Goal: Find specific page/section: Find specific page/section

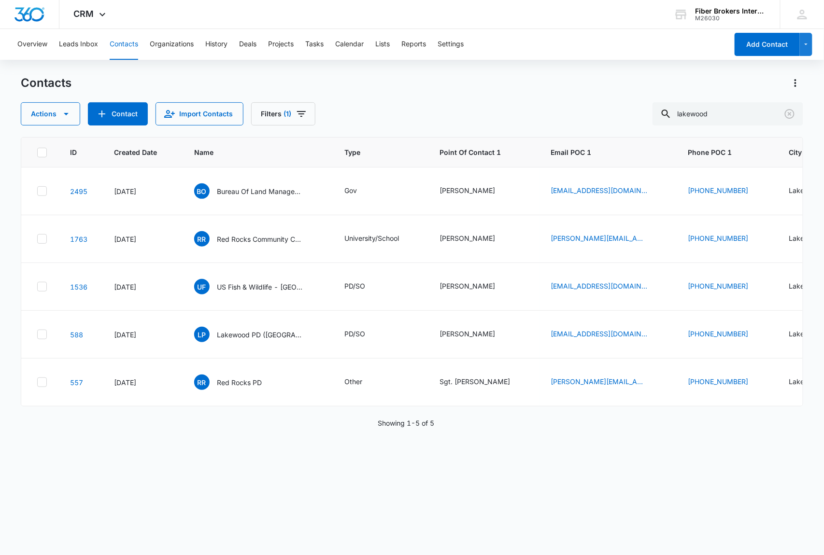
click at [2, 199] on main "Contacts Actions Contact Import Contacts Filters (1) lakewood ID Created Date N…" at bounding box center [412, 314] width 824 height 479
drag, startPoint x: 725, startPoint y: 115, endPoint x: 683, endPoint y: 122, distance: 43.0
click at [684, 116] on input "lakewood" at bounding box center [727, 113] width 151 height 23
type input "[PERSON_NAME]"
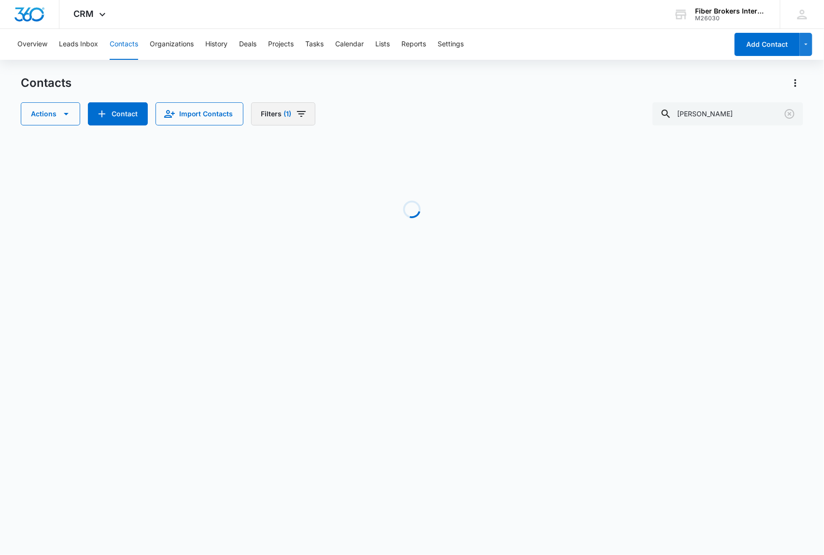
click at [296, 117] on icon "Filters" at bounding box center [302, 114] width 12 height 12
click at [310, 310] on button "Clear All" at bounding box center [317, 309] width 111 height 18
click at [360, 275] on icon "Show Custom Filters filters" at bounding box center [365, 275] width 12 height 12
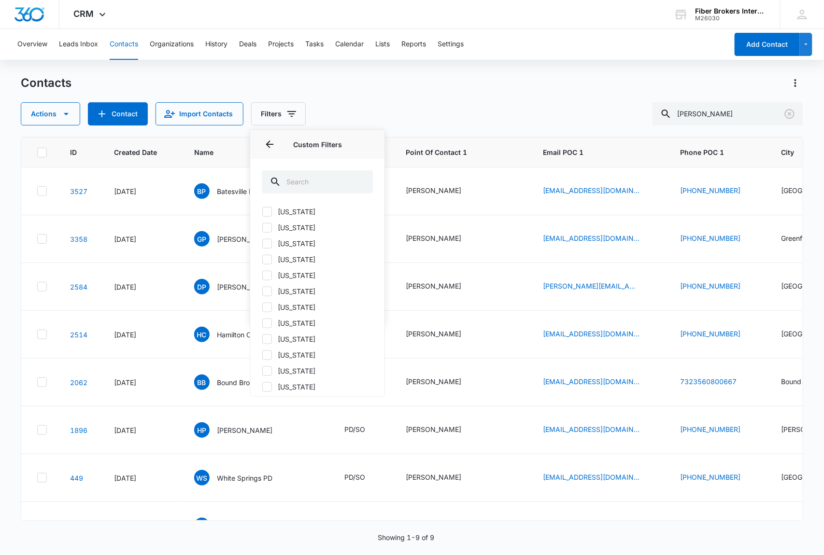
scroll to position [386, 0]
click at [265, 387] on icon at bounding box center [267, 385] width 9 height 9
click at [262, 386] on input "[US_STATE]" at bounding box center [262, 385] width 0 height 0
checkbox input "true"
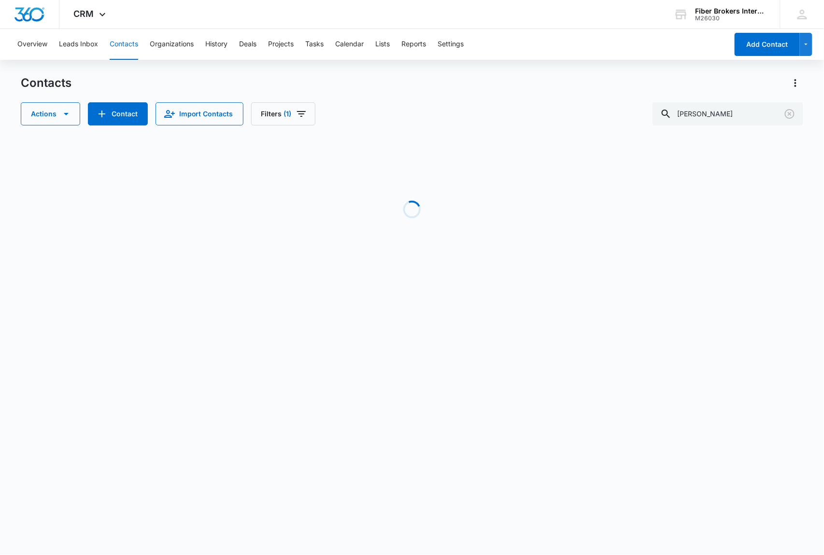
click at [410, 99] on div "Contacts Actions Contact Import Contacts Filters (1) [PERSON_NAME]" at bounding box center [412, 100] width 783 height 50
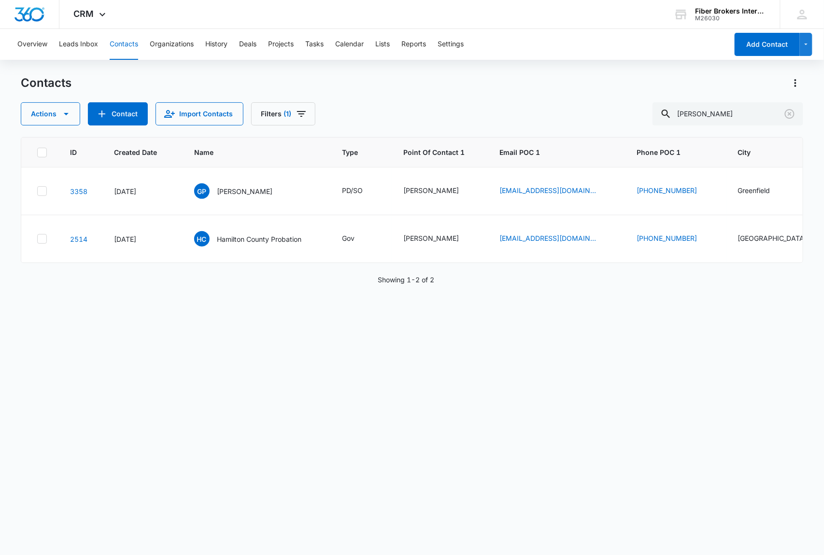
click at [52, 344] on div "ID Created Date Name Type Point Of Contact 1 Email POC 1 Phone POC 1 City State…" at bounding box center [412, 340] width 783 height 406
drag, startPoint x: 721, startPoint y: 111, endPoint x: 684, endPoint y: 110, distance: 37.2
click at [684, 110] on input "[PERSON_NAME]" at bounding box center [727, 113] width 151 height 23
click at [304, 112] on icon "Filters" at bounding box center [301, 114] width 9 height 6
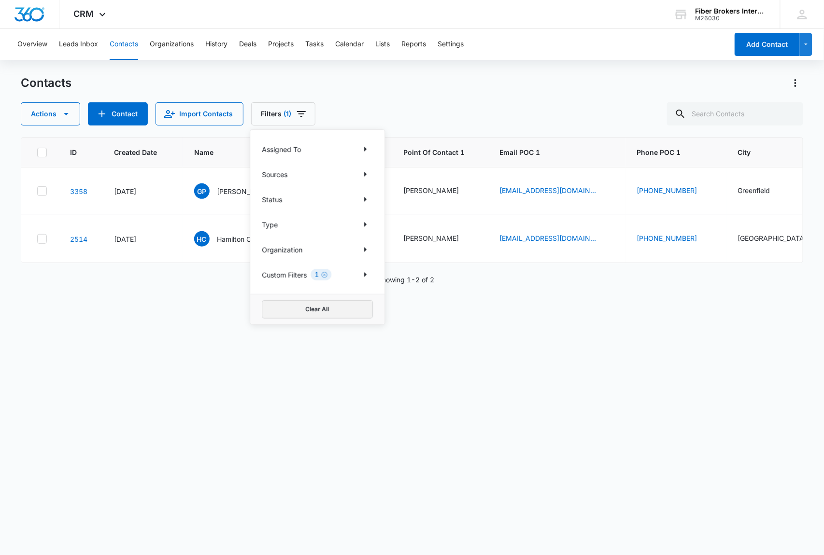
click at [323, 313] on button "Clear All" at bounding box center [317, 309] width 111 height 18
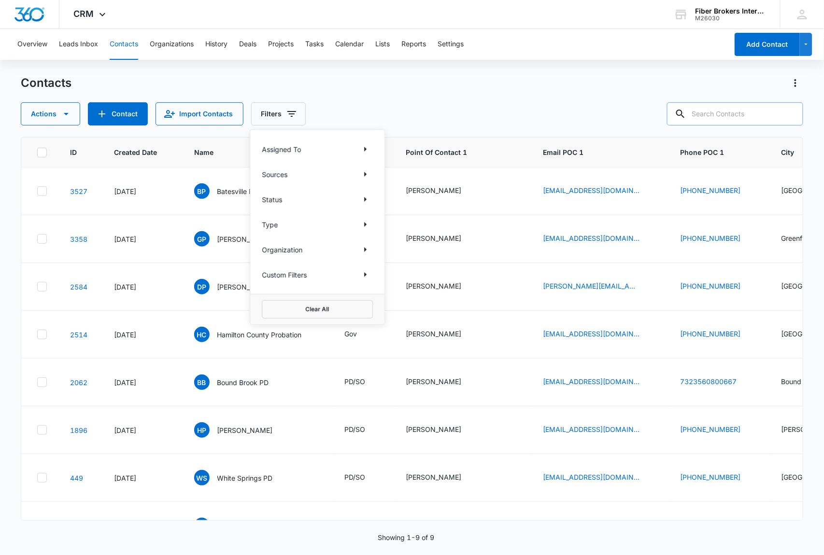
click at [723, 113] on input "text" at bounding box center [735, 113] width 136 height 23
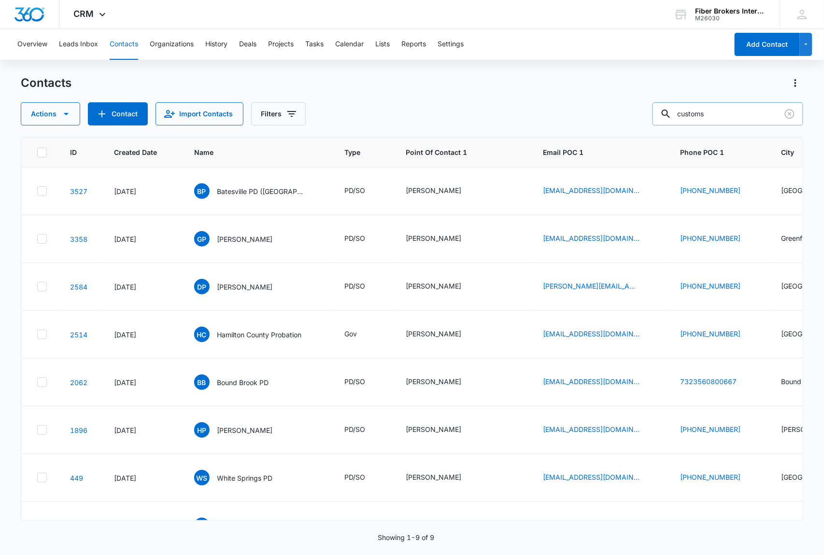
type input "customs"
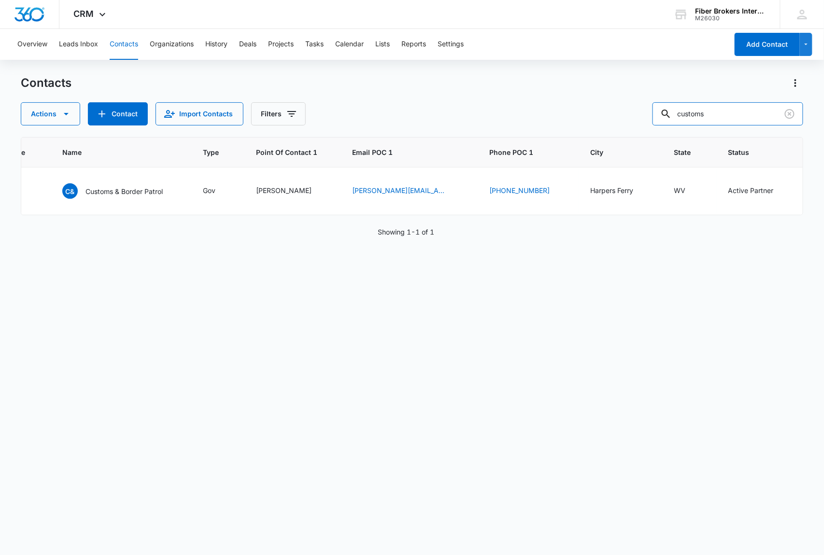
scroll to position [0, 0]
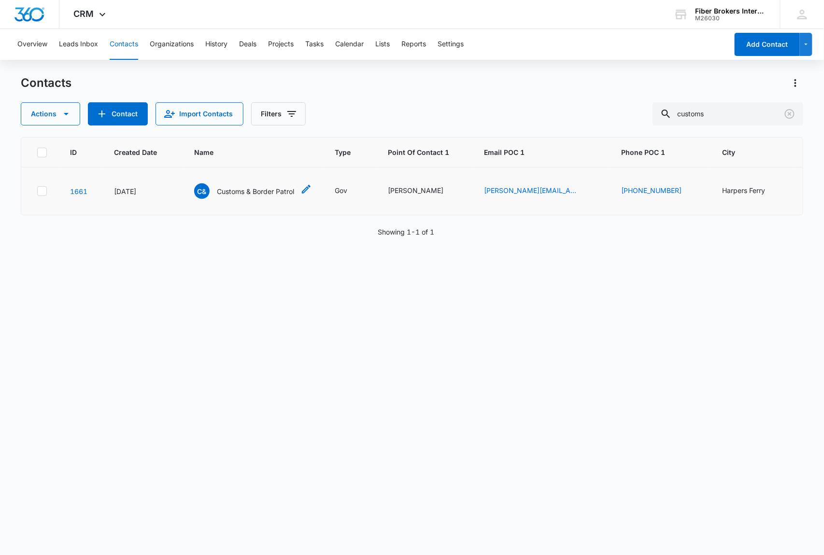
click at [200, 191] on span "C&" at bounding box center [201, 190] width 15 height 15
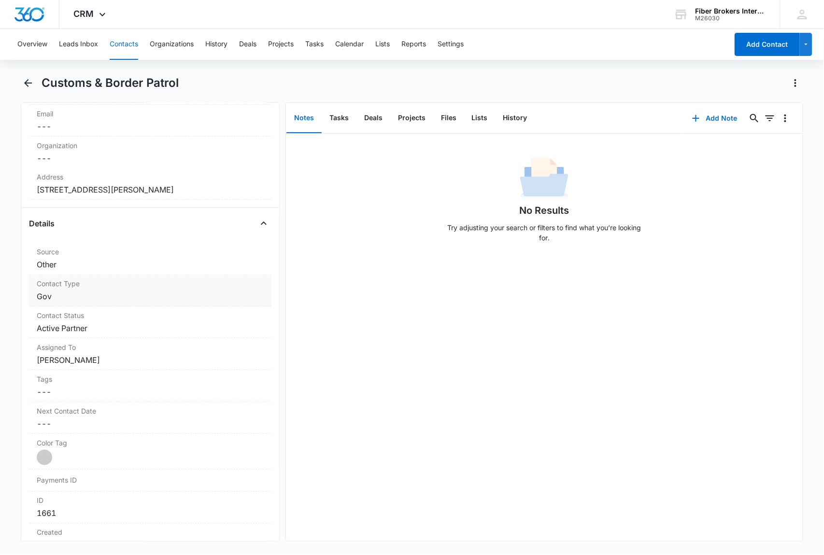
scroll to position [257, 0]
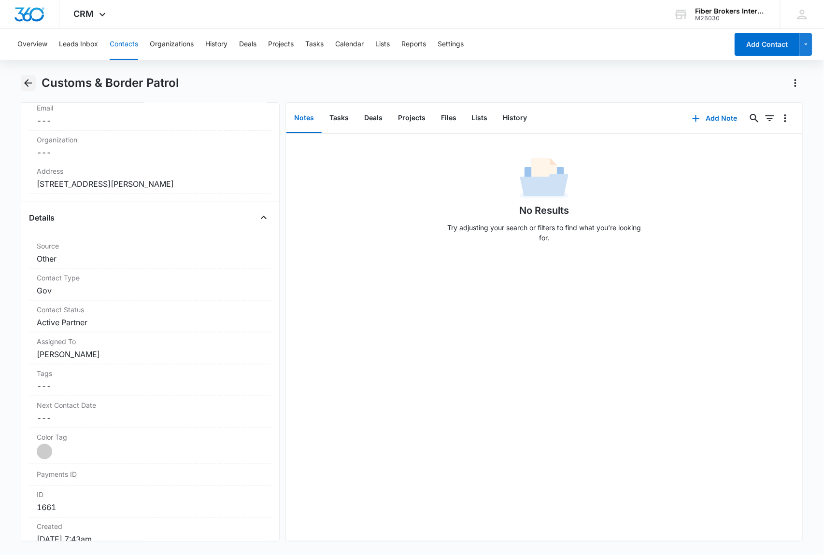
click at [29, 84] on icon "Back" at bounding box center [28, 83] width 12 height 12
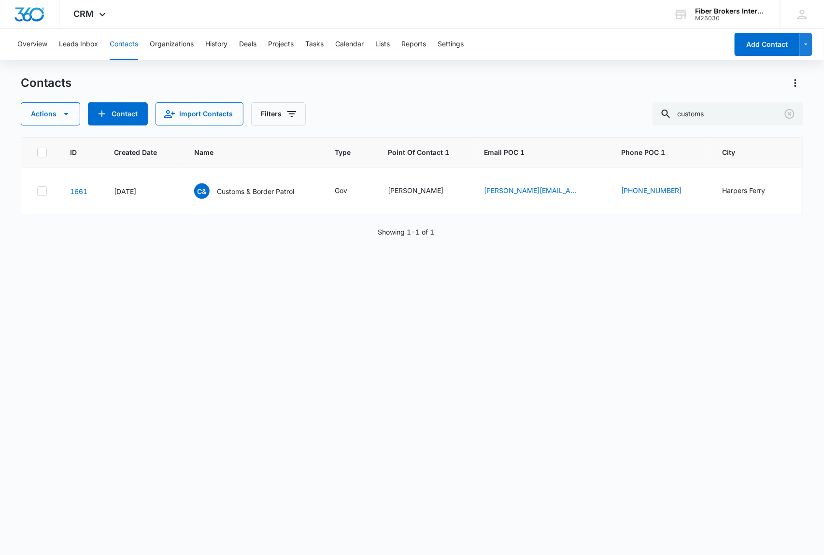
click at [420, 101] on div "Contacts Actions Contact Import Contacts Filters customs" at bounding box center [412, 100] width 783 height 50
click at [791, 114] on icon "Clear" at bounding box center [790, 114] width 12 height 12
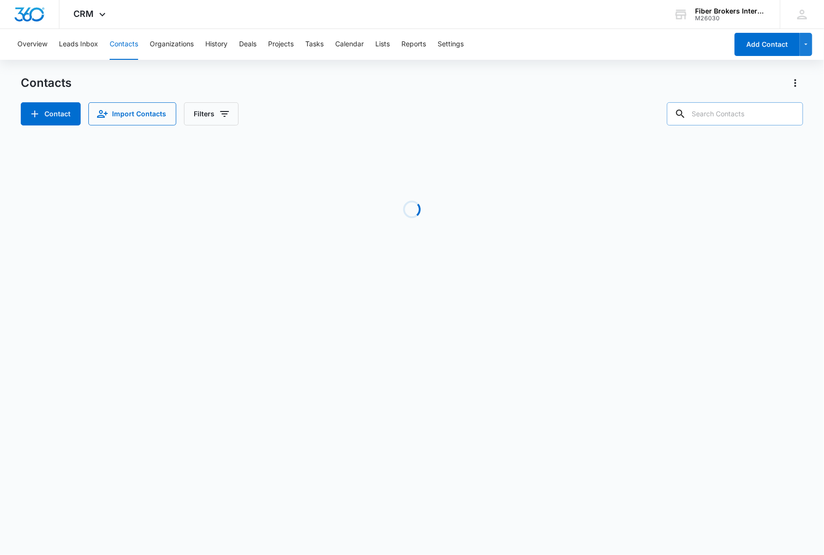
click at [410, 100] on div "Contacts Contact Import Contacts Filters" at bounding box center [412, 100] width 783 height 50
